Goal: Transaction & Acquisition: Purchase product/service

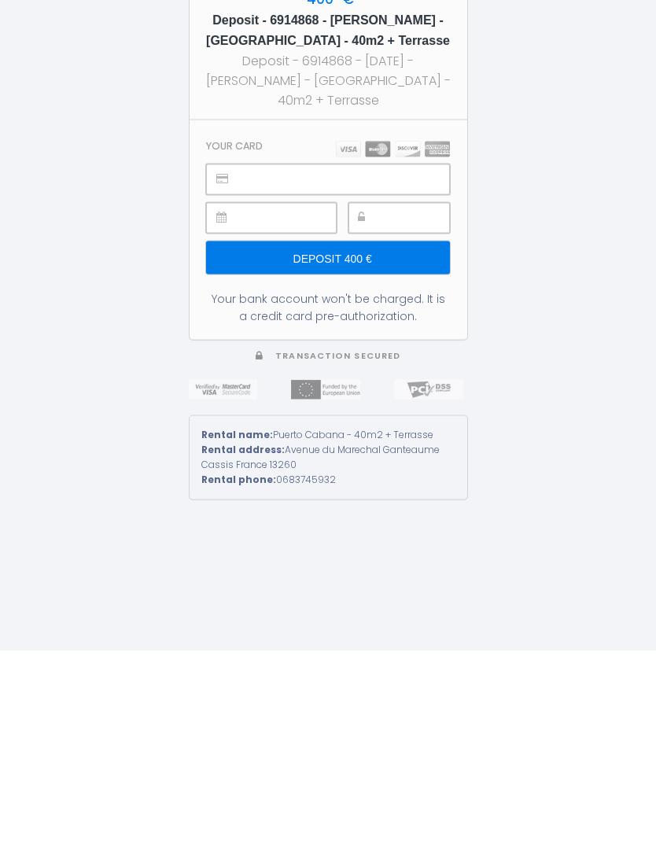
click at [363, 445] on input "Deposit 400 €" at bounding box center [327, 461] width 243 height 33
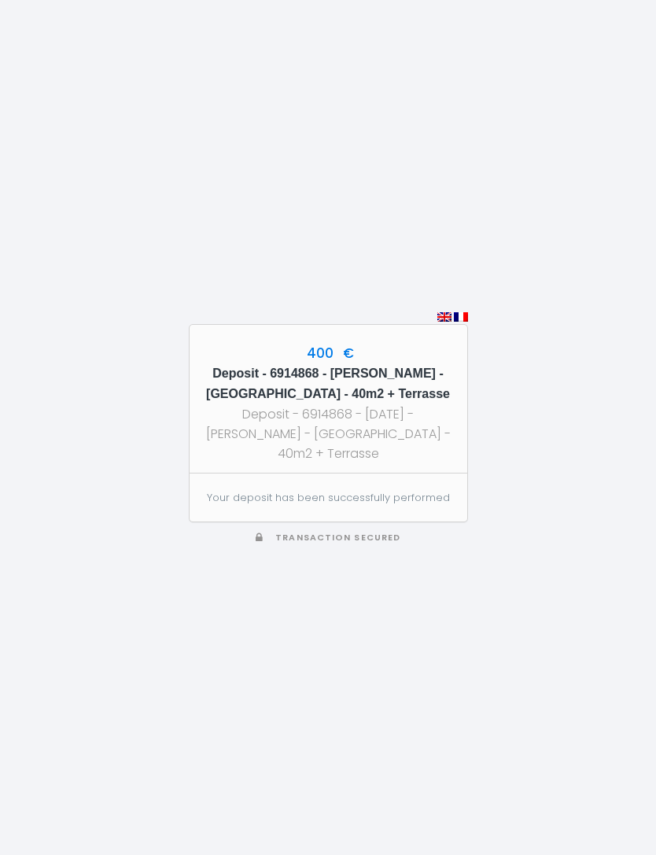
click at [552, 453] on div "400 € Deposit - 6914868 - [PERSON_NAME] - [GEOGRAPHIC_DATA] - 40m2 + Terrasse D…" at bounding box center [328, 427] width 656 height 855
click at [398, 404] on div "Deposit - 6914868 - [DATE] - [PERSON_NAME] - [GEOGRAPHIC_DATA] - 40m2 + Terrasse" at bounding box center [328, 433] width 249 height 59
click at [356, 328] on div "400 € Deposit - 6914868 - [PERSON_NAME] - [GEOGRAPHIC_DATA] - 40m2 + Terrasse D…" at bounding box center [329, 399] width 278 height 149
